Goal: Transaction & Acquisition: Book appointment/travel/reservation

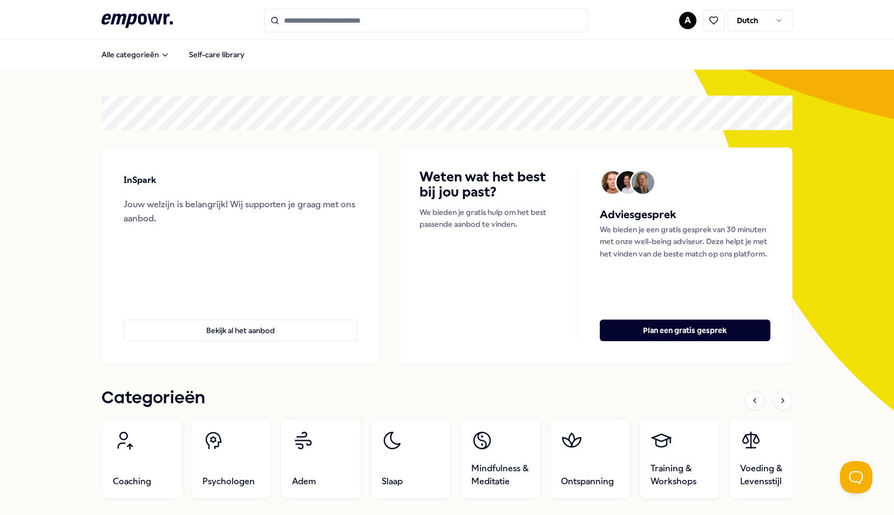
click at [681, 23] on html ".empowr-logo_svg__cls-1{fill:#03032f} A Dutch Alle categorieën Self-care librar…" at bounding box center [447, 257] width 894 height 515
click at [339, 133] on html ".empowr-logo_svg__cls-1{fill:#03032f} A Dutch Alle categorieën Self-care librar…" at bounding box center [447, 257] width 894 height 515
click at [373, 19] on input "Search for products, categories or subcategories" at bounding box center [426, 21] width 324 height 24
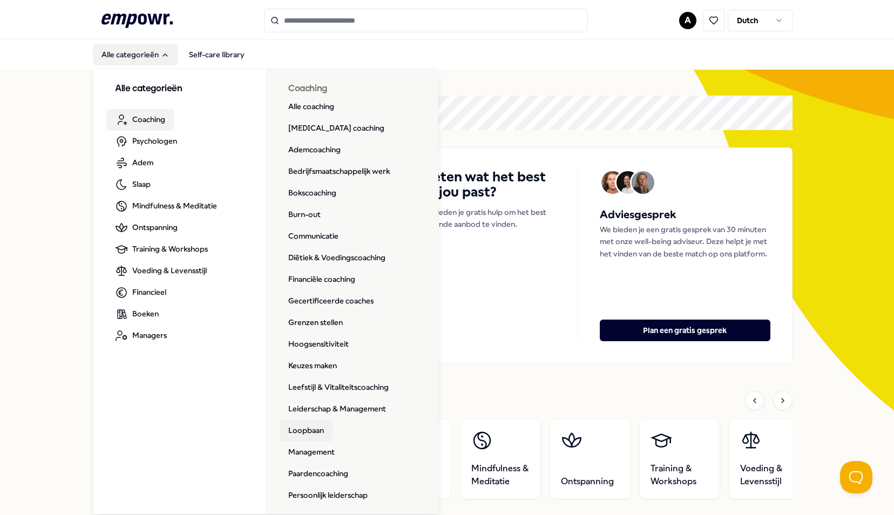
click at [300, 435] on link "Loopbaan" at bounding box center [306, 431] width 53 height 22
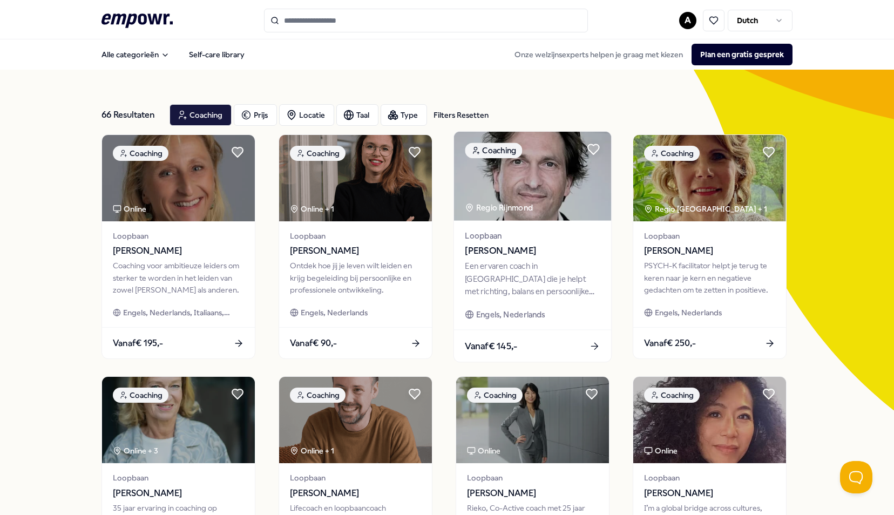
click at [557, 190] on img at bounding box center [532, 176] width 157 height 89
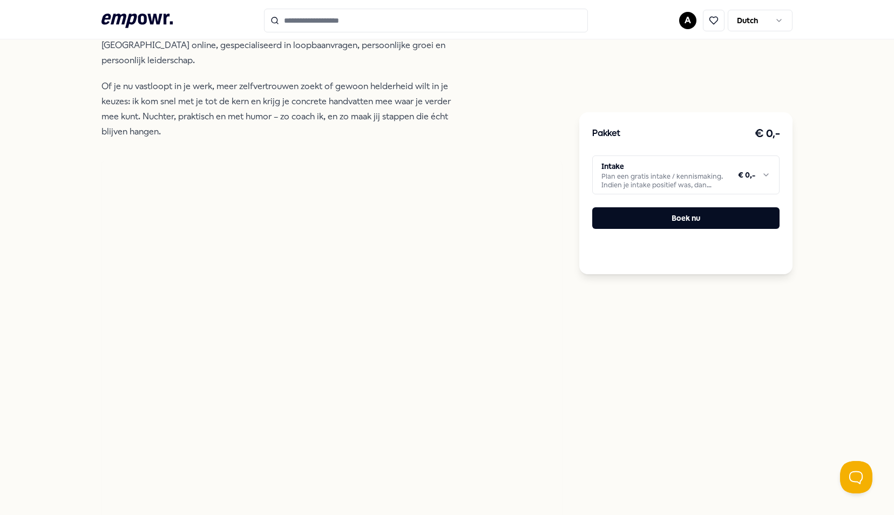
scroll to position [324, 0]
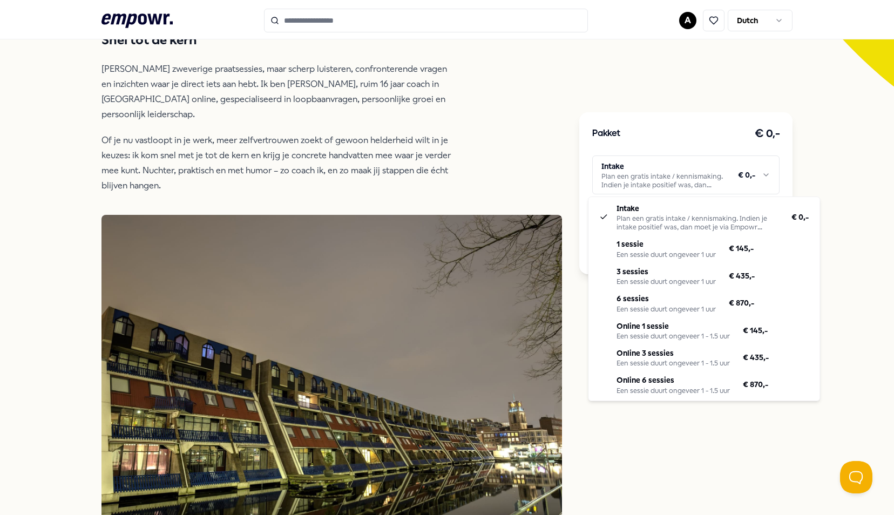
click at [761, 173] on html ".empowr-logo_svg__cls-1{fill:#03032f} A Dutch Alle categorieën Self-care librar…" at bounding box center [447, 257] width 894 height 515
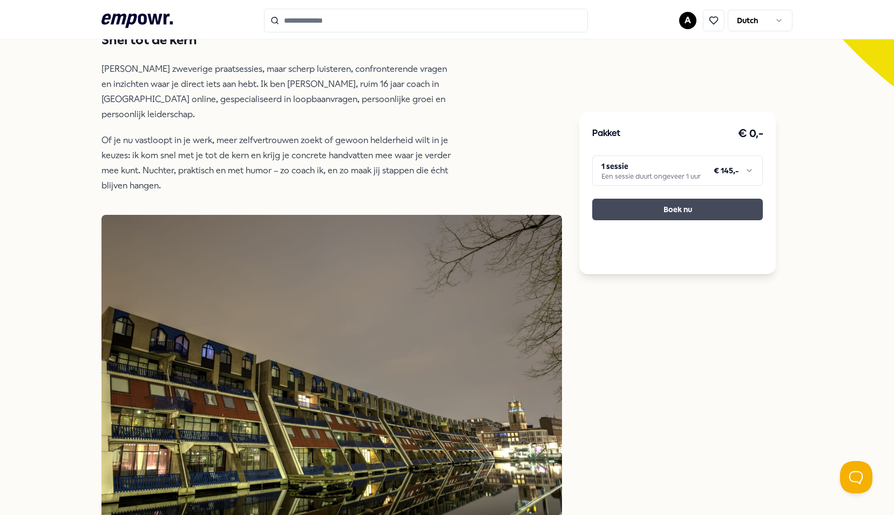
click at [726, 214] on button "Boek nu" at bounding box center [677, 210] width 171 height 22
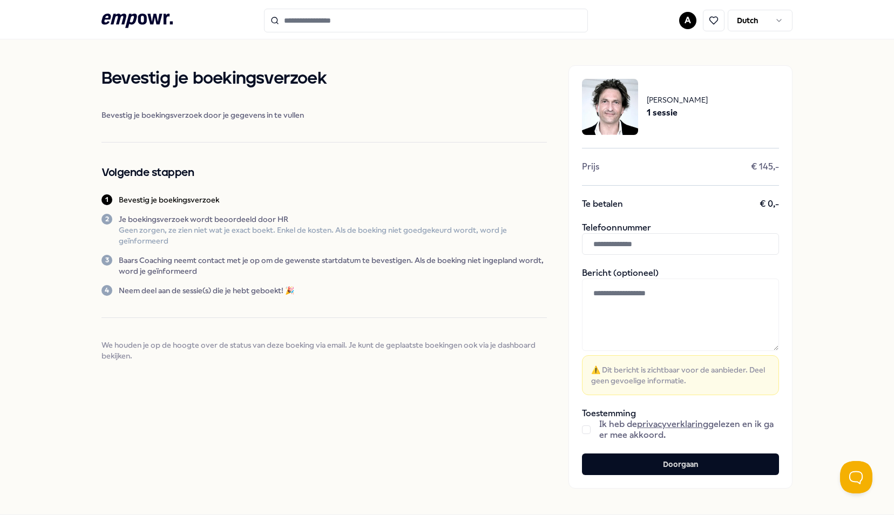
click at [140, 18] on icon at bounding box center [137, 20] width 71 height 14
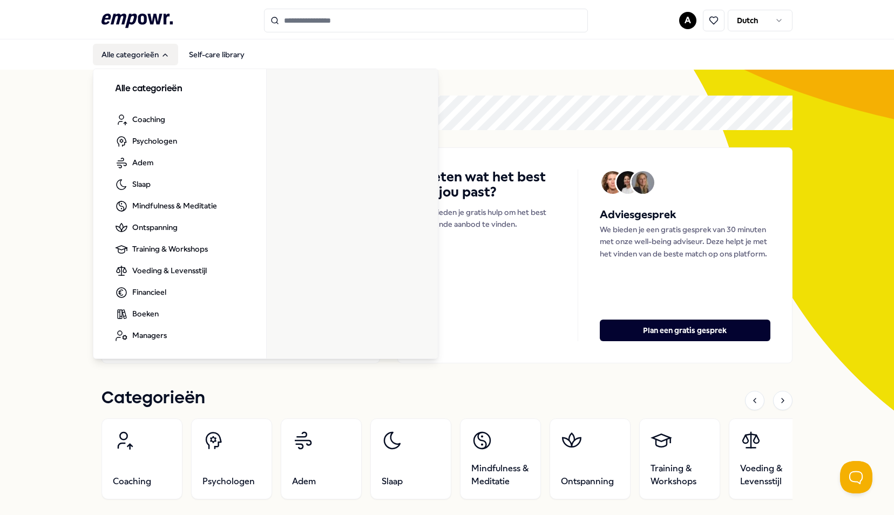
click at [161, 53] on icon "Main" at bounding box center [165, 55] width 9 height 9
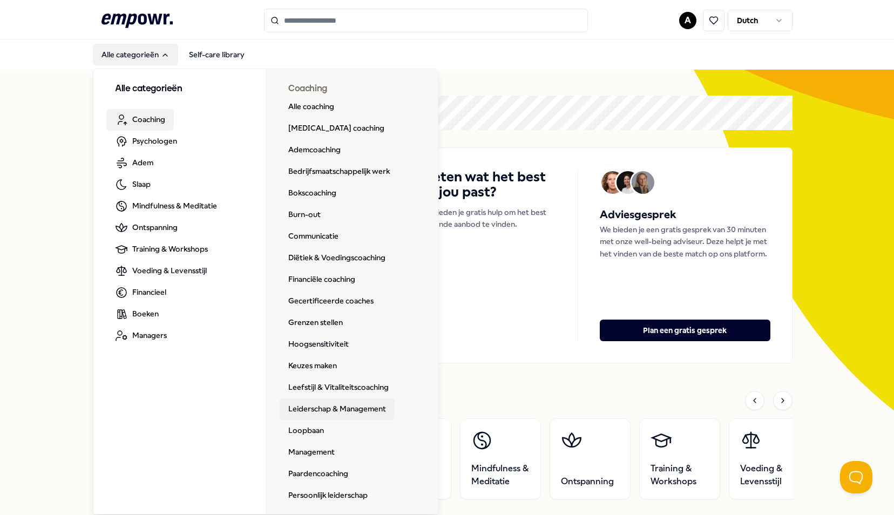
click at [316, 411] on link "Leiderschap & Management" at bounding box center [337, 409] width 115 height 22
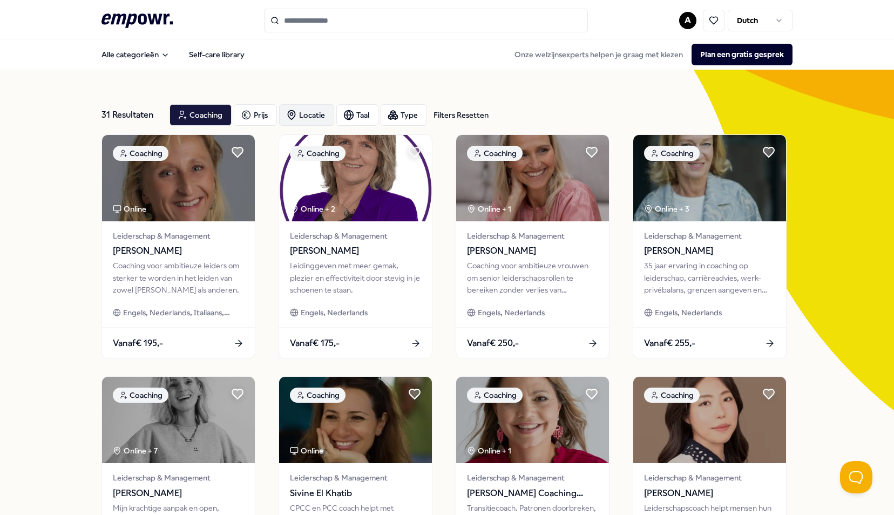
click at [316, 109] on div "Locatie" at bounding box center [306, 115] width 55 height 22
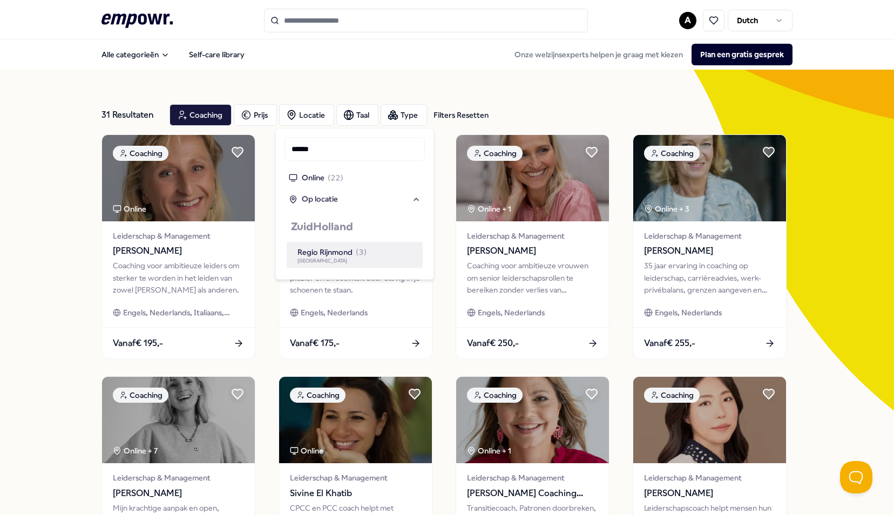
type input "******"
click at [329, 252] on div "Regio Rijnmond ( 3 )" at bounding box center [332, 252] width 69 height 12
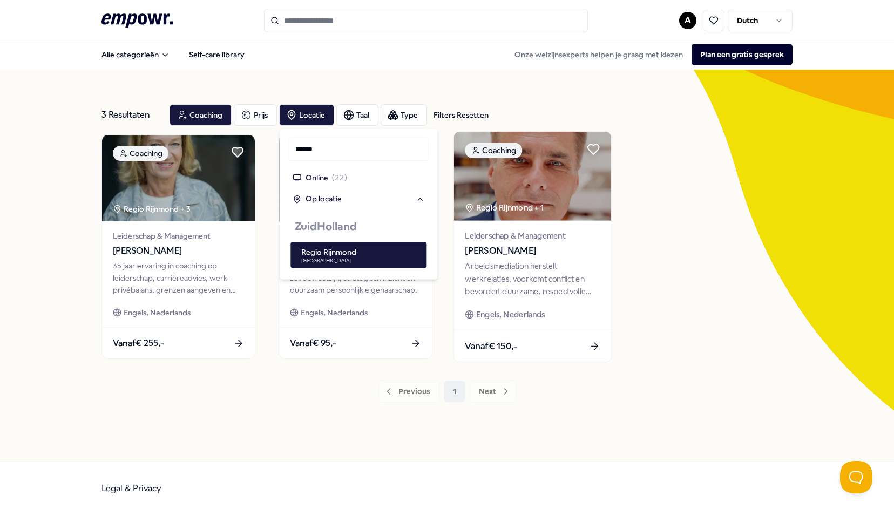
click at [558, 238] on span "Leiderschap & Management" at bounding box center [532, 235] width 135 height 12
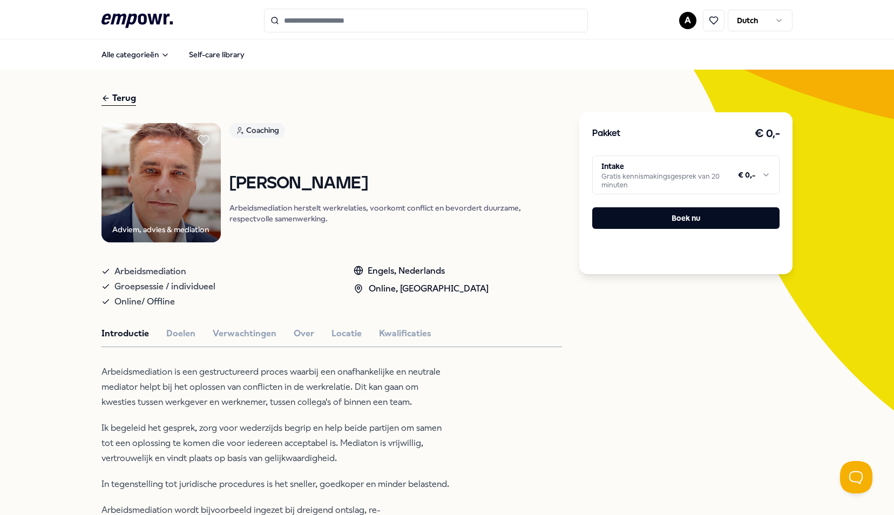
scroll to position [54, 0]
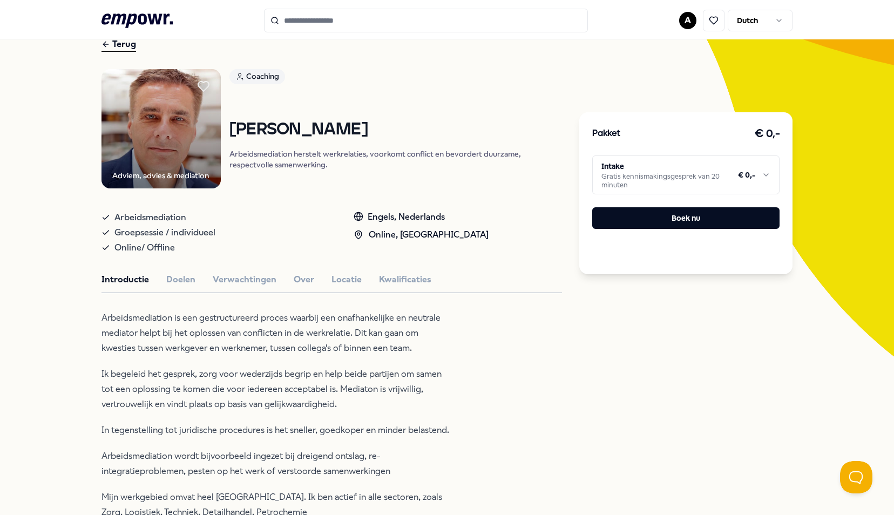
click at [114, 43] on div "Terug" at bounding box center [119, 44] width 35 height 15
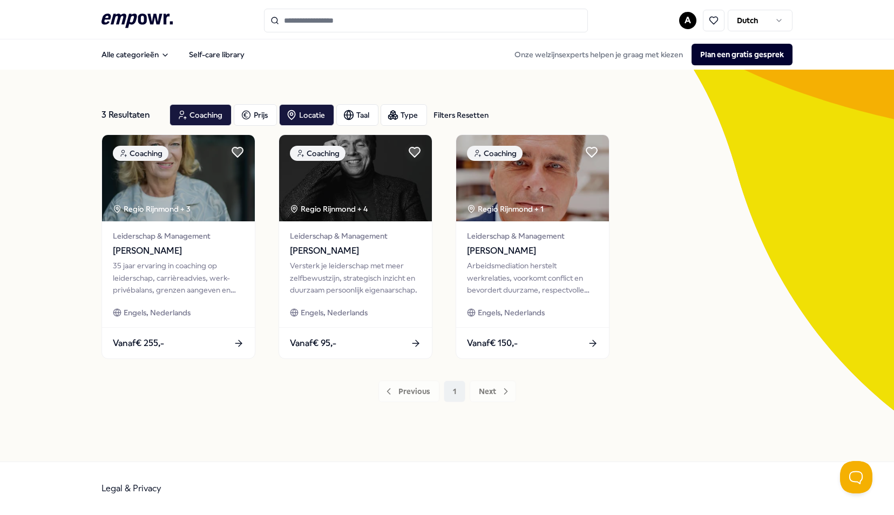
click at [307, 432] on div "3 Resultaten Filters Resetten Coaching [PERSON_NAME] Taal Type Filters Resetten…" at bounding box center [447, 266] width 691 height 340
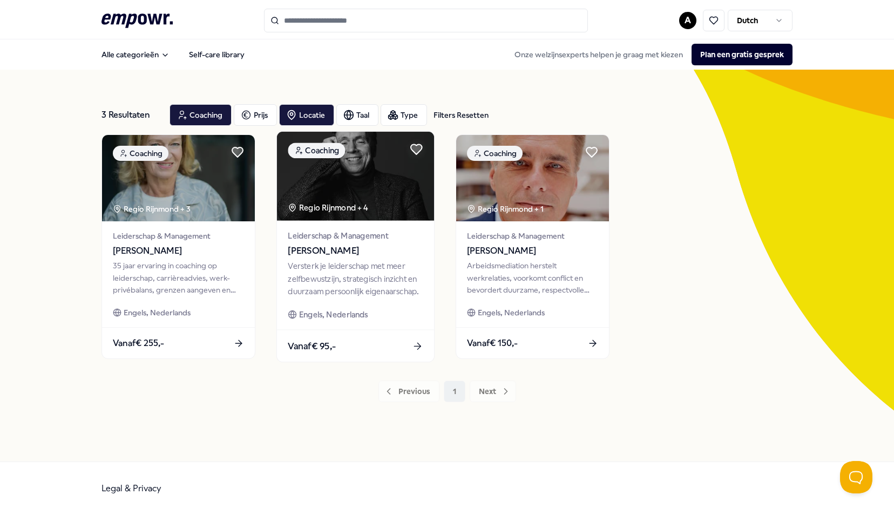
click at [376, 196] on img at bounding box center [355, 176] width 157 height 89
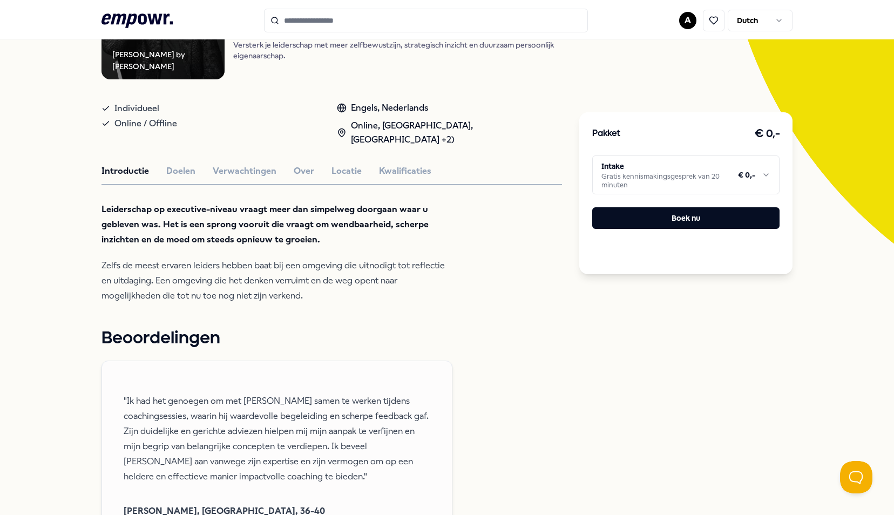
scroll to position [162, 0]
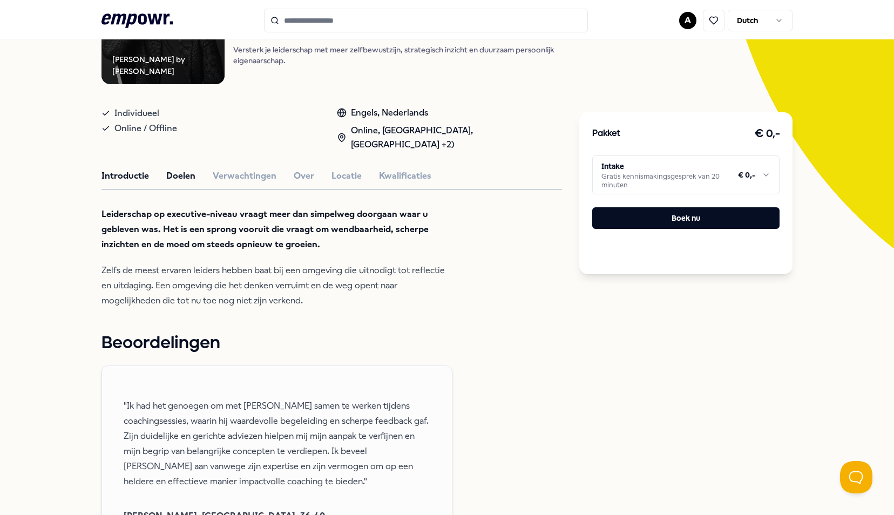
click at [189, 178] on button "Doelen" at bounding box center [180, 176] width 29 height 14
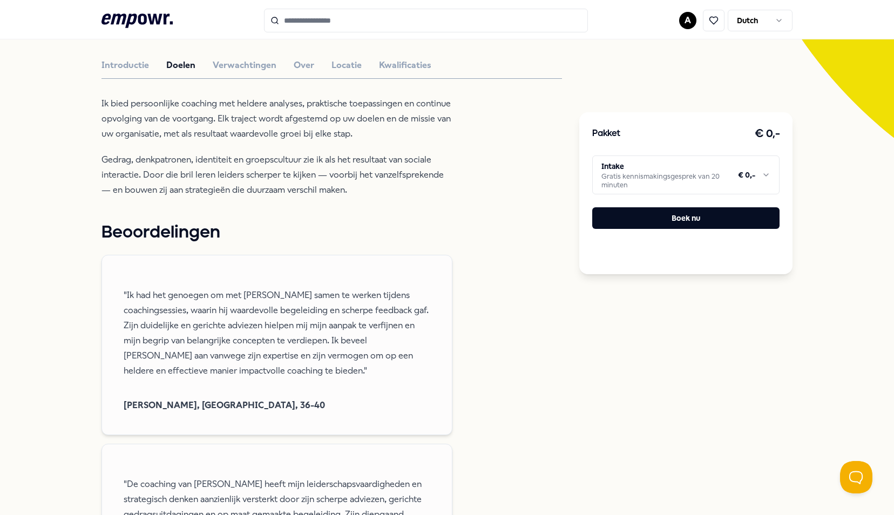
scroll to position [270, 0]
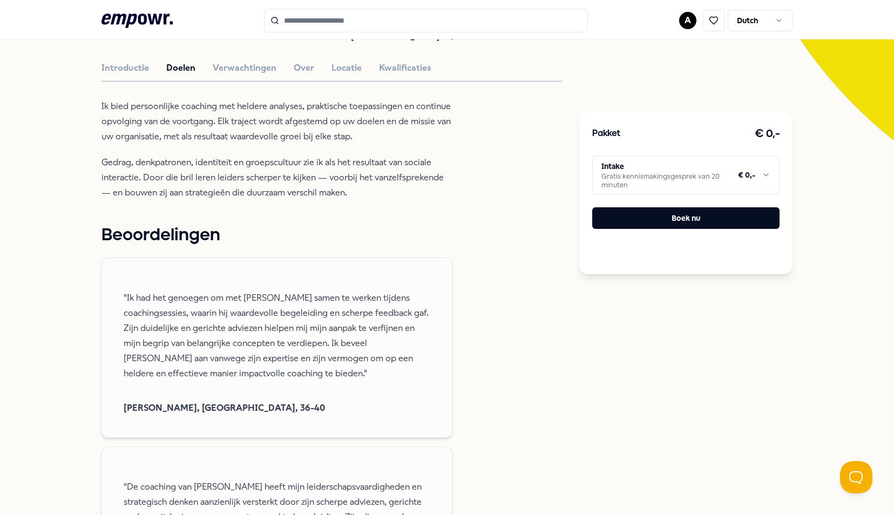
click at [150, 15] on icon at bounding box center [137, 20] width 71 height 14
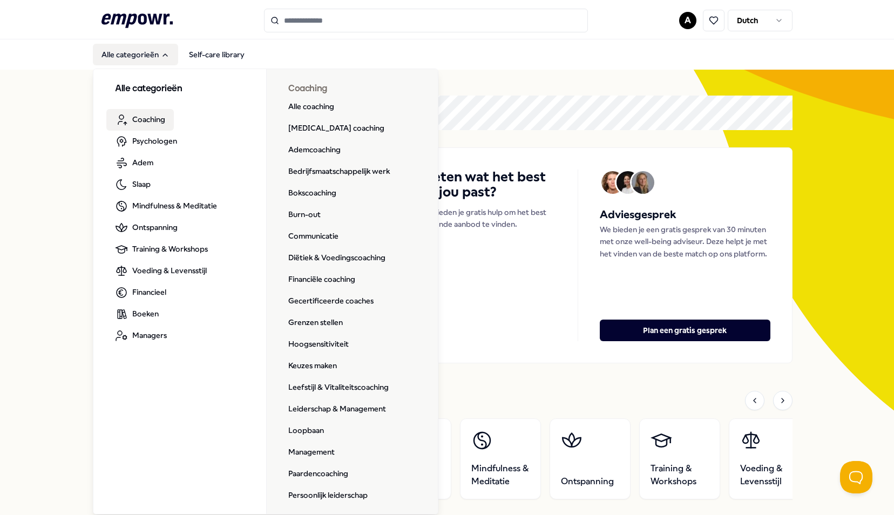
click at [156, 125] on span "Coaching" at bounding box center [148, 119] width 33 height 12
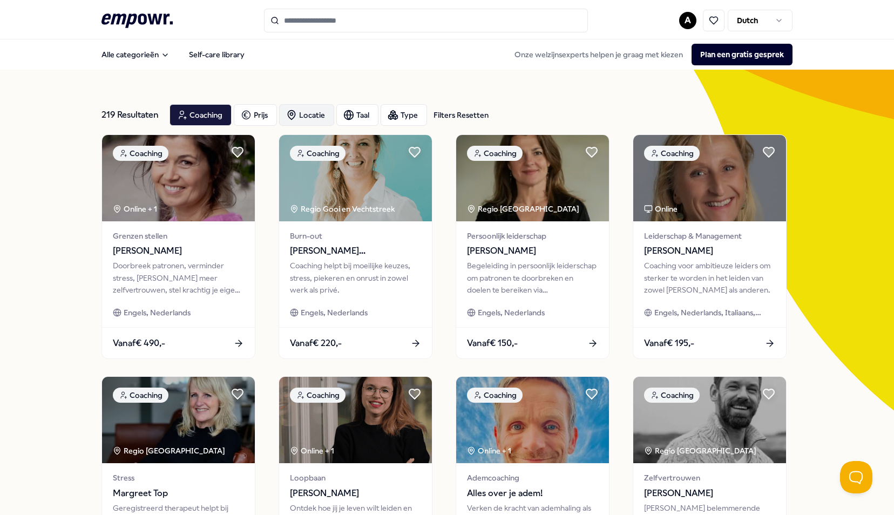
click at [300, 118] on div "Locatie" at bounding box center [306, 115] width 55 height 22
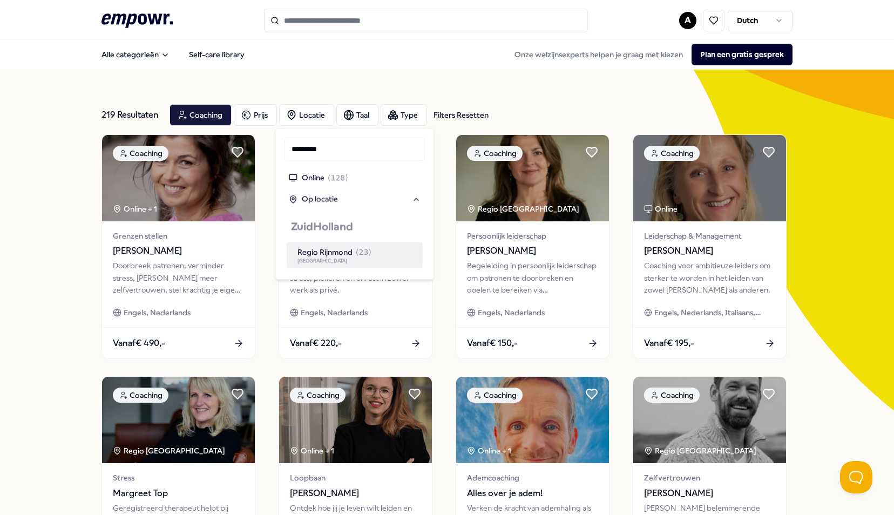
type input "*********"
click at [354, 256] on div "Regio Rijnmond ( 23 )" at bounding box center [335, 252] width 74 height 12
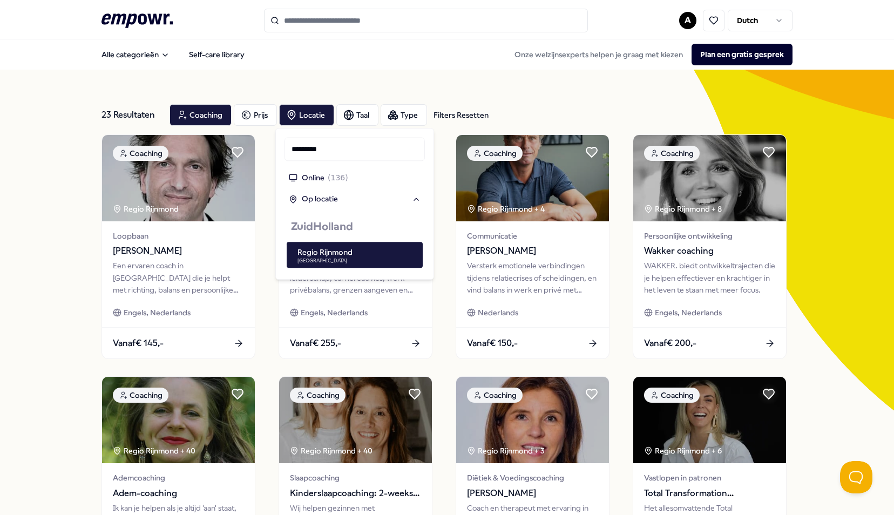
click at [52, 227] on div "23 Resultaten Filters Resetten Coaching Prijs Locatie Taal Type Filters Resette…" at bounding box center [447, 491] width 894 height 843
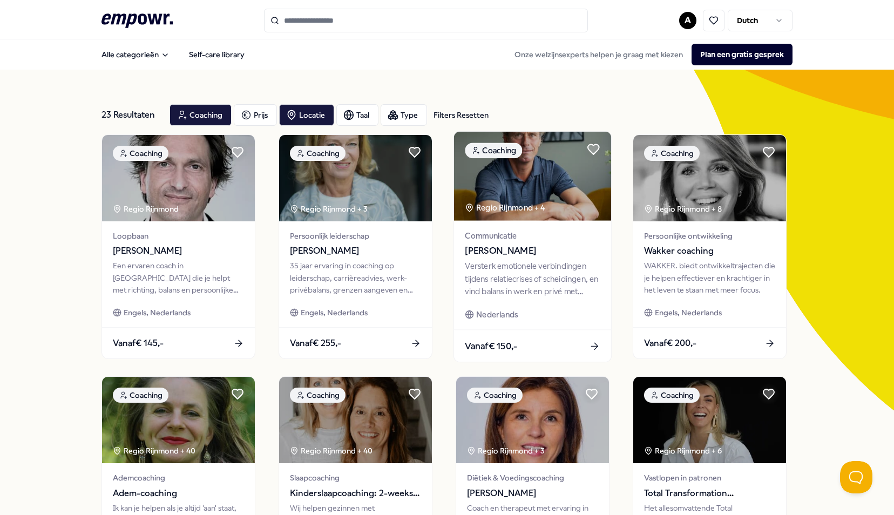
scroll to position [54, 0]
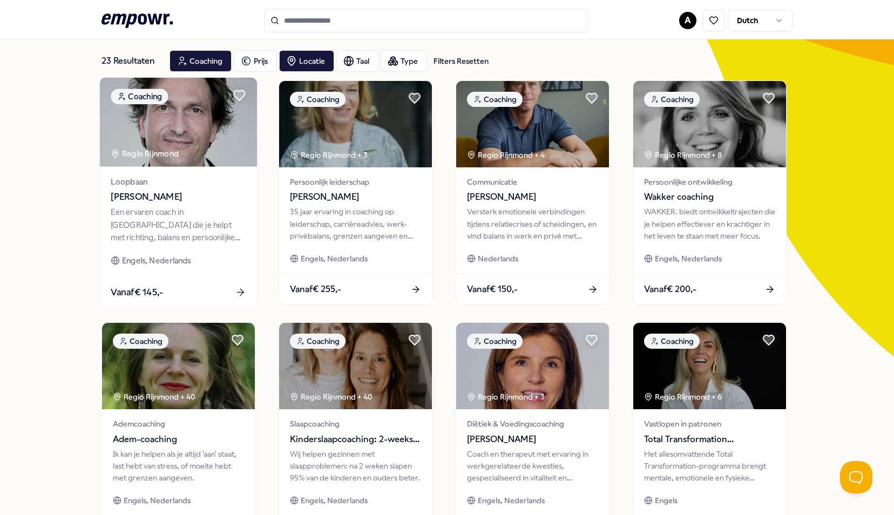
click at [206, 132] on img at bounding box center [178, 122] width 157 height 89
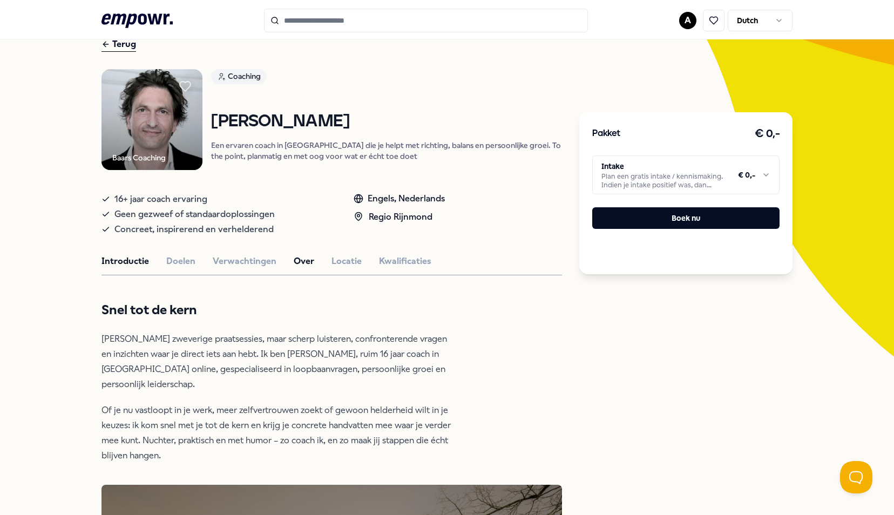
click at [306, 262] on button "Over" at bounding box center [304, 261] width 21 height 14
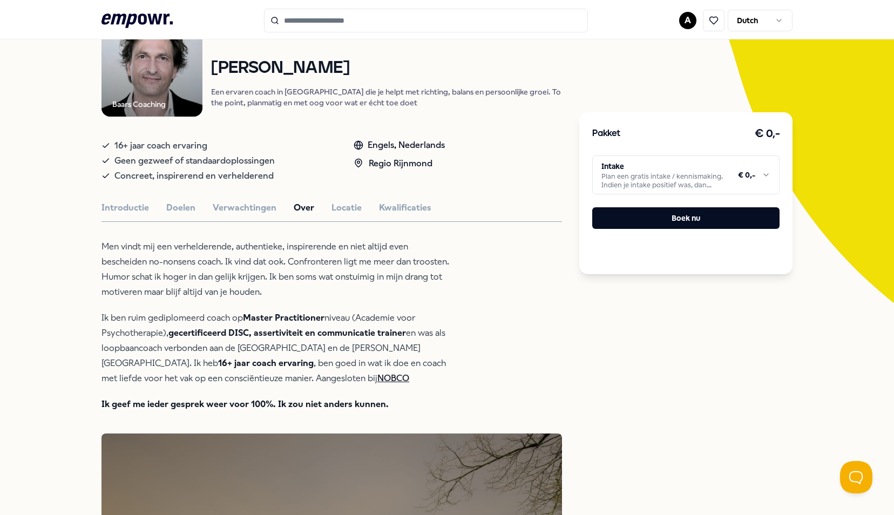
scroll to position [108, 0]
click at [123, 208] on button "Introductie" at bounding box center [126, 207] width 48 height 14
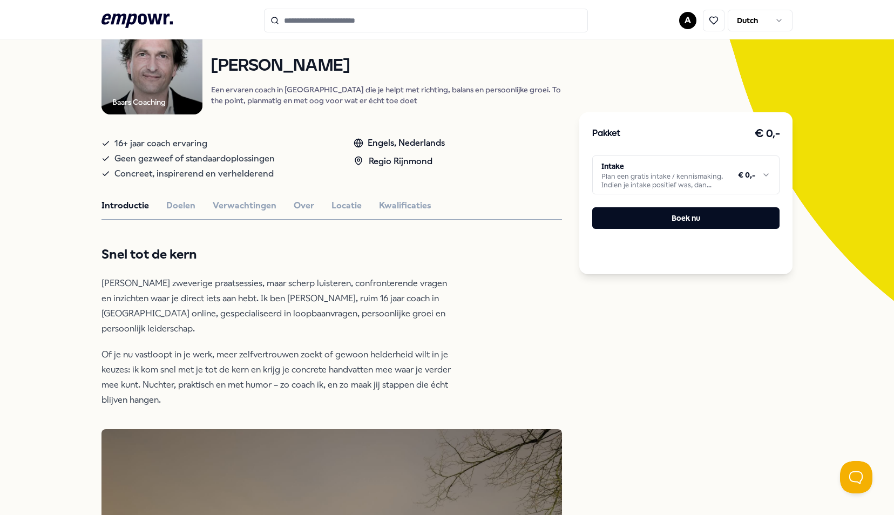
scroll to position [0, 0]
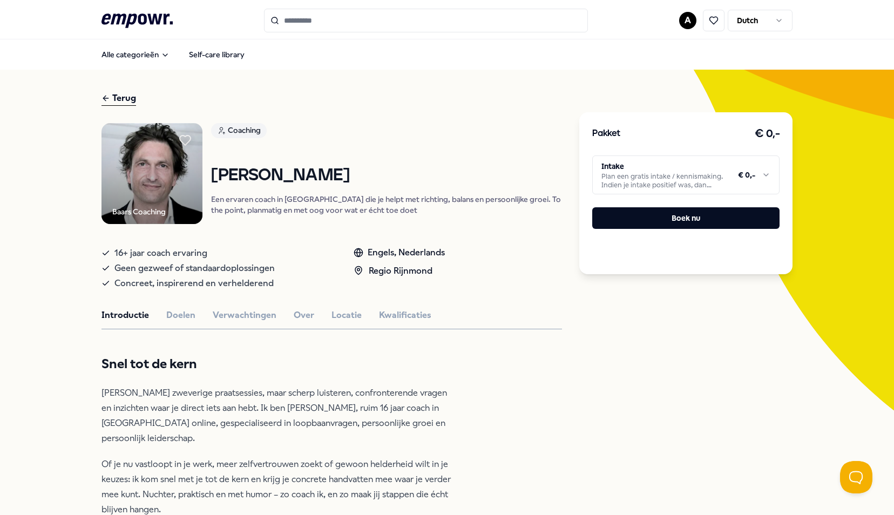
click at [117, 96] on div "Terug" at bounding box center [119, 98] width 35 height 15
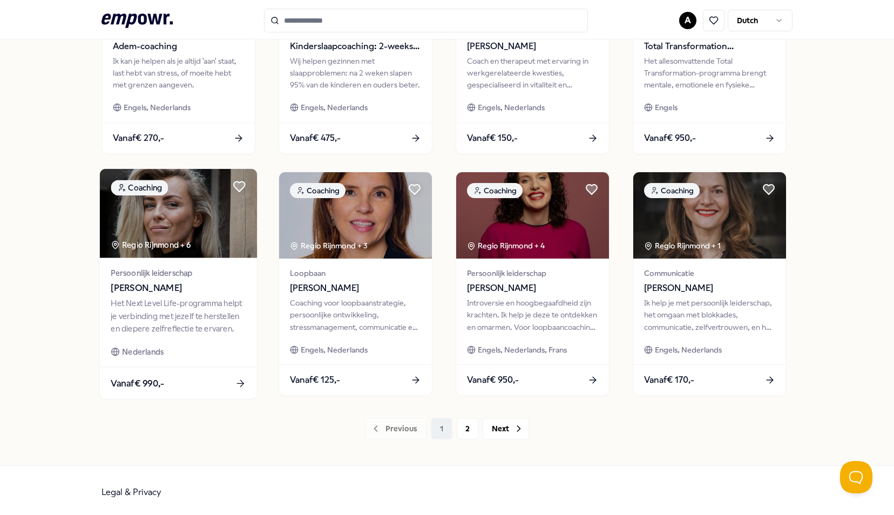
scroll to position [450, 0]
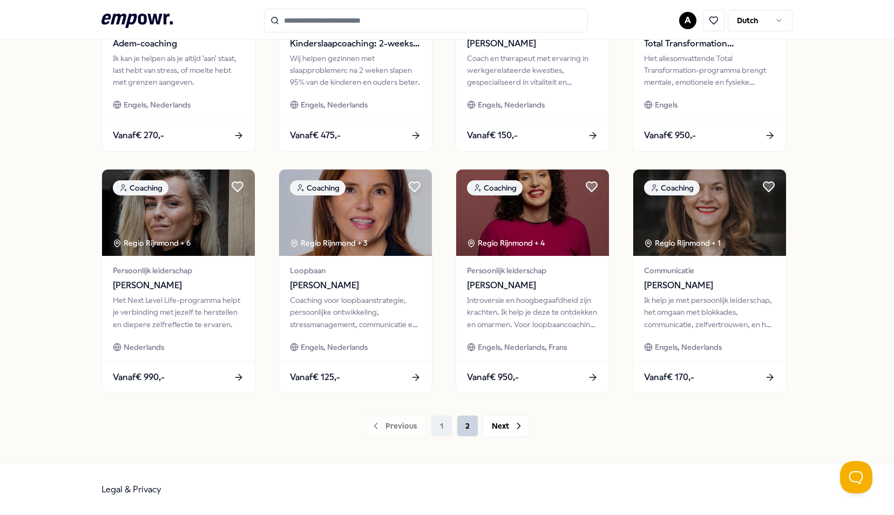
click at [462, 426] on button "2" at bounding box center [468, 426] width 22 height 22
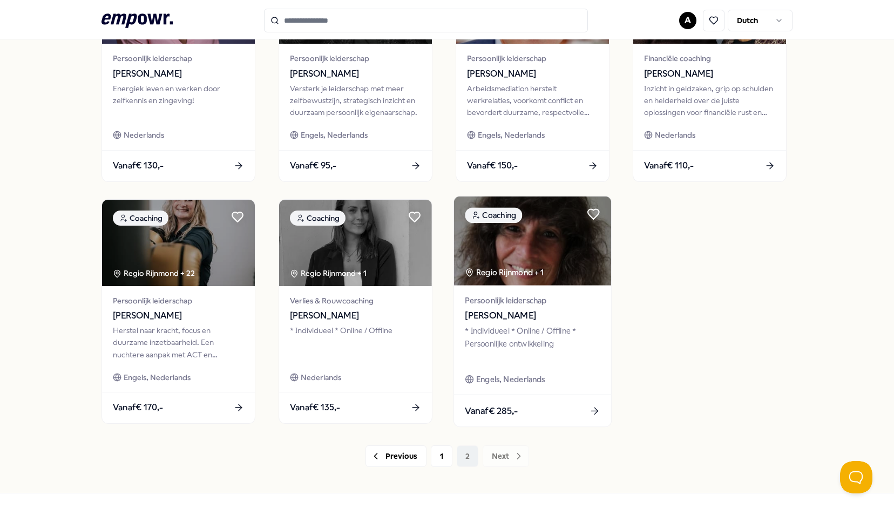
scroll to position [450, 0]
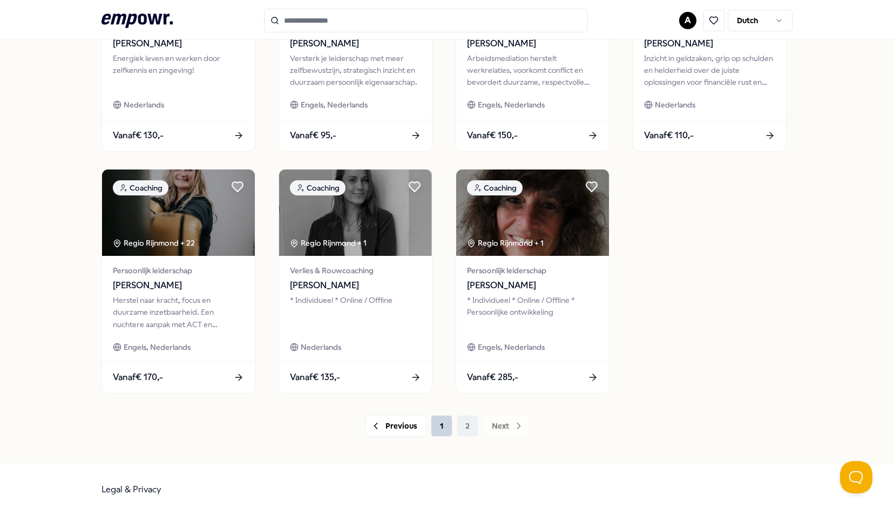
click at [439, 429] on button "1" at bounding box center [442, 426] width 22 height 22
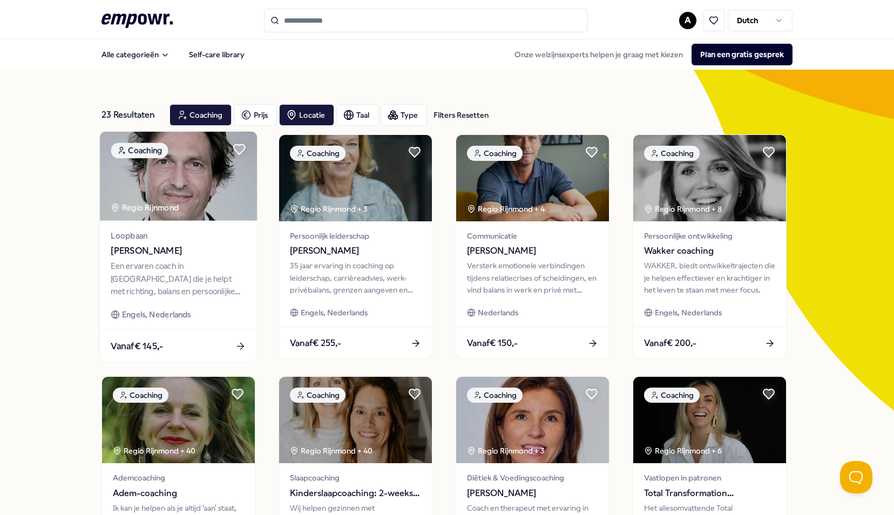
click at [200, 201] on img at bounding box center [178, 176] width 157 height 89
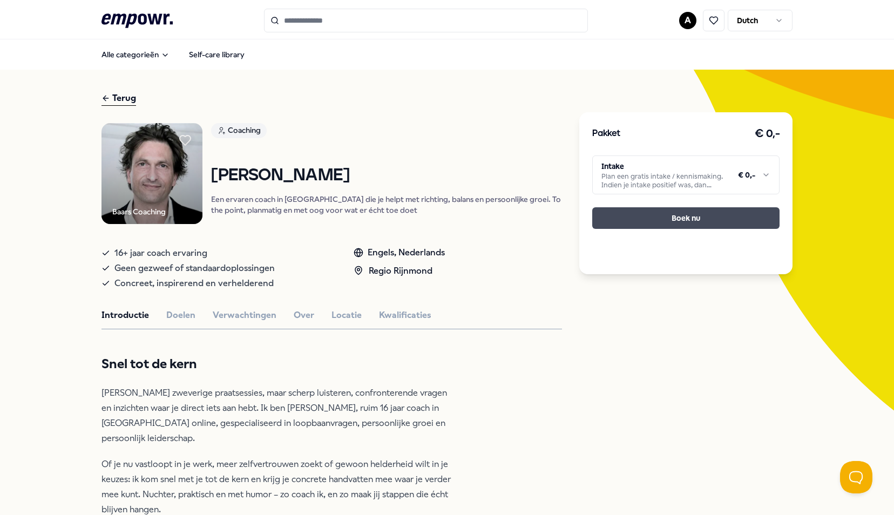
click at [686, 225] on button "Boek nu" at bounding box center [685, 218] width 187 height 22
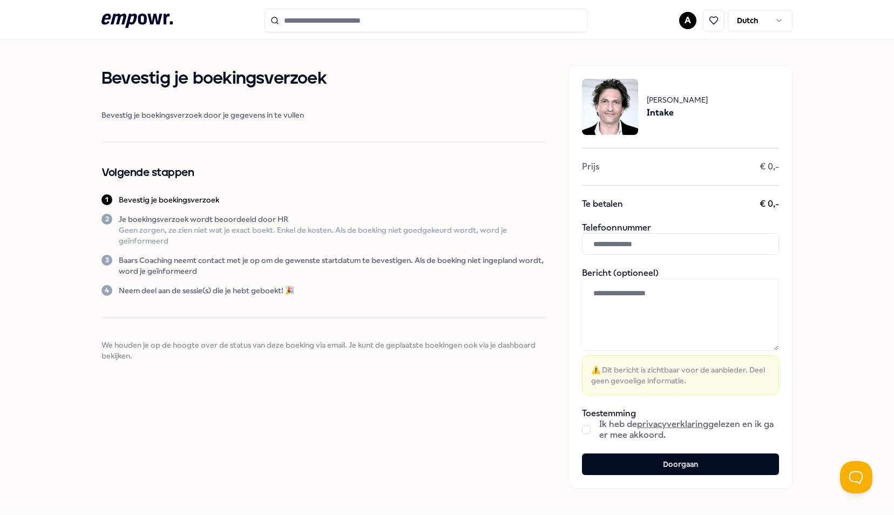
click at [628, 247] on input "text" at bounding box center [680, 244] width 197 height 22
type input "**********"
click at [637, 302] on textarea at bounding box center [680, 315] width 197 height 72
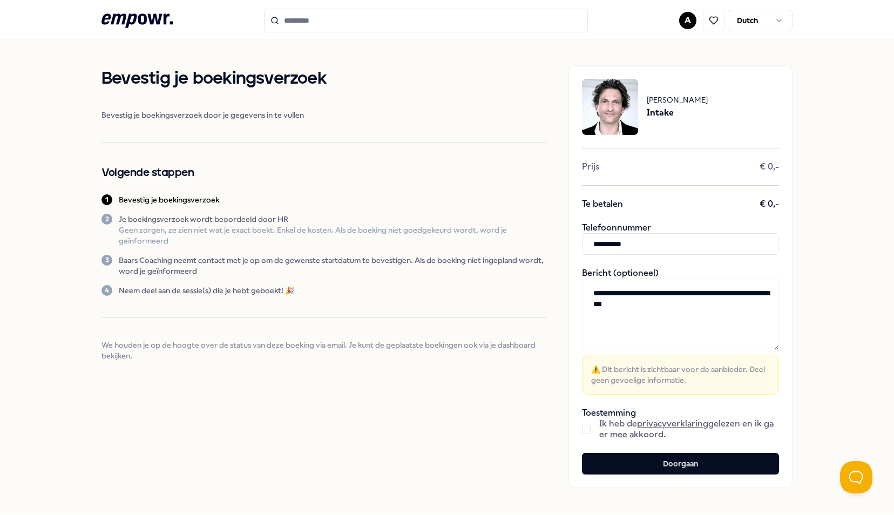
type textarea "**********"
click at [582, 429] on button "button" at bounding box center [586, 429] width 9 height 9
click at [716, 465] on button "Doorgaan" at bounding box center [680, 464] width 197 height 22
